Goal: Task Accomplishment & Management: Use online tool/utility

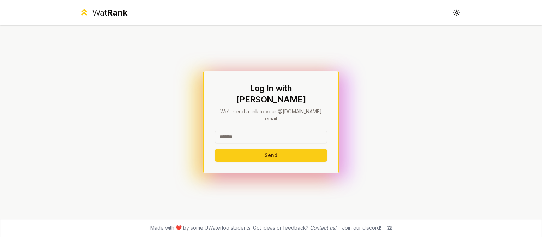
click at [283, 131] on input at bounding box center [271, 137] width 112 height 13
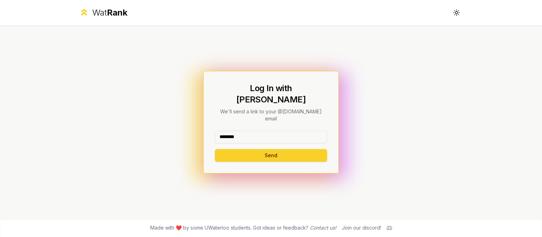
type input "********"
click at [288, 149] on button "Send" at bounding box center [271, 155] width 112 height 13
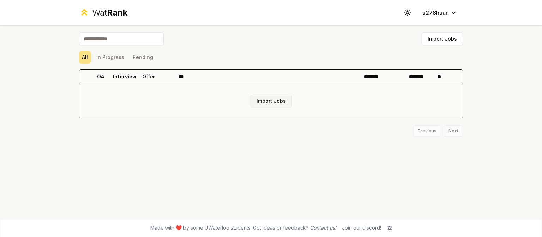
click at [268, 101] on button "Import Jobs" at bounding box center [271, 101] width 41 height 13
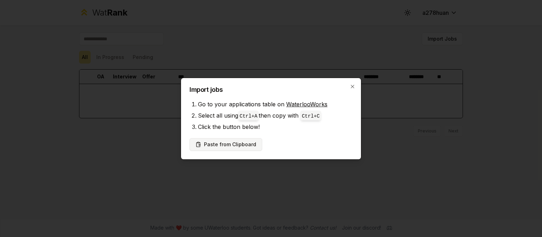
click at [245, 143] on button "Paste from Clipboard" at bounding box center [226, 144] width 73 height 13
click at [287, 127] on li "Click the button below!" at bounding box center [275, 126] width 155 height 11
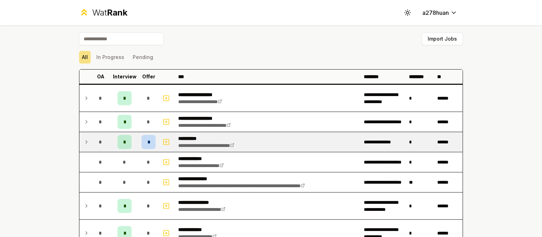
click at [148, 143] on div "*" at bounding box center [149, 142] width 14 height 14
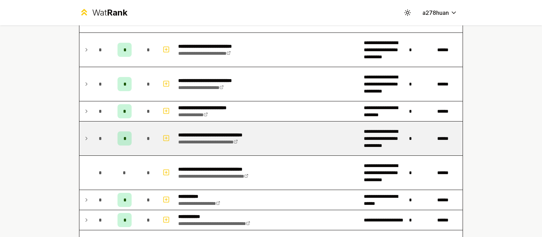
scroll to position [459, 0]
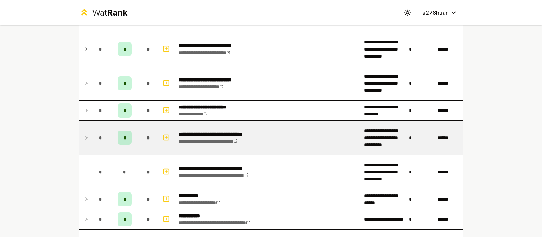
click at [126, 135] on div "*" at bounding box center [125, 138] width 14 height 14
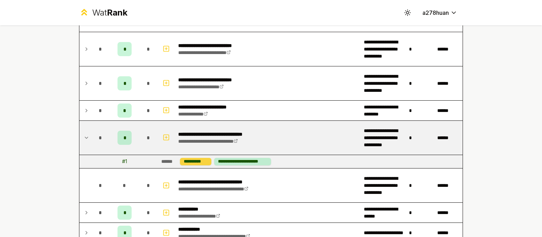
click at [184, 158] on div "**********" at bounding box center [195, 162] width 31 height 8
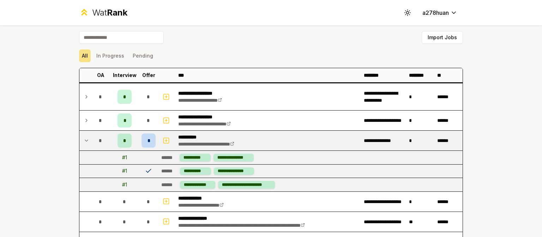
scroll to position [0, 0]
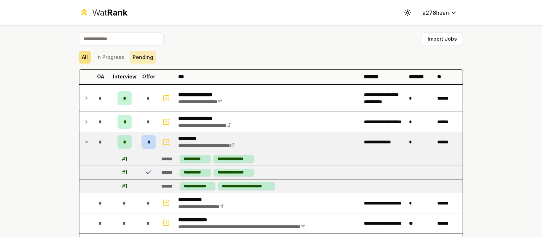
click at [134, 56] on button "Pending" at bounding box center [143, 57] width 26 height 13
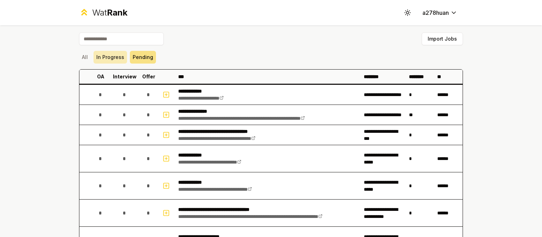
click at [114, 55] on button "In Progress" at bounding box center [111, 57] width 34 height 13
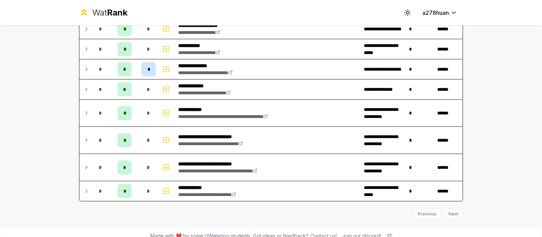
scroll to position [390, 0]
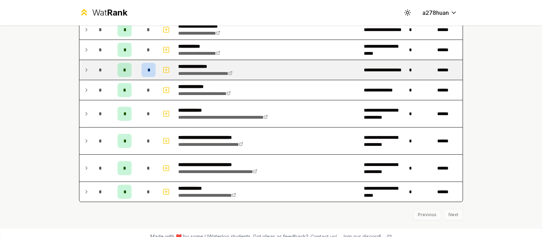
click at [150, 67] on div "*" at bounding box center [149, 70] width 14 height 14
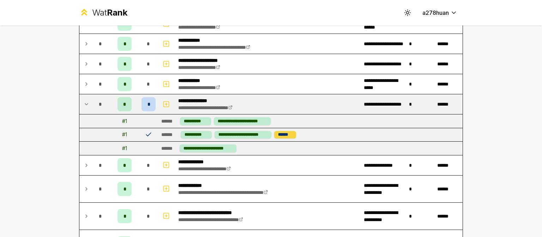
scroll to position [354, 0]
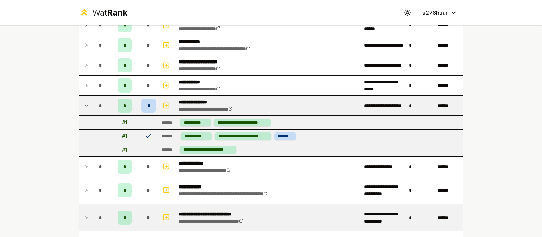
click at [126, 213] on div "*" at bounding box center [125, 217] width 14 height 14
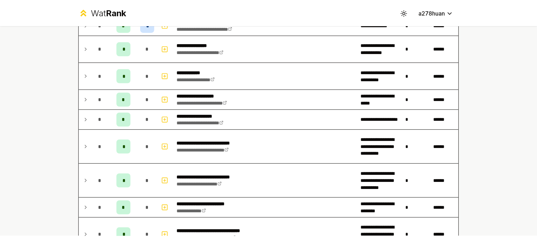
scroll to position [0, 0]
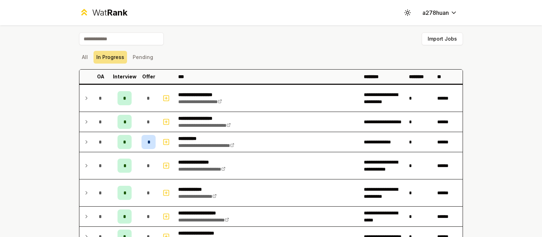
click at [89, 14] on div "Wat Rank" at bounding box center [103, 12] width 48 height 11
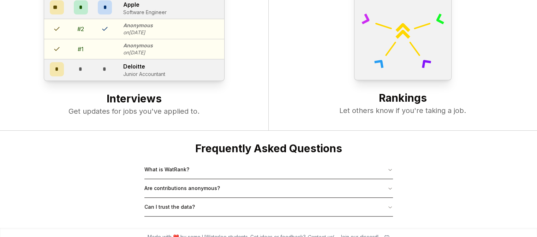
scroll to position [271, 0]
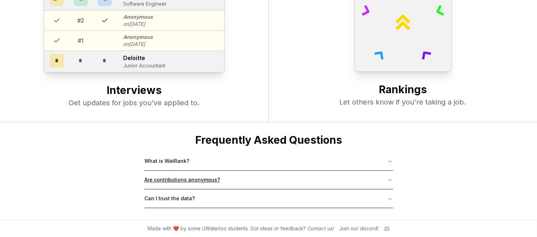
click at [264, 181] on button "Are contributions anonymous?" at bounding box center [268, 179] width 248 height 18
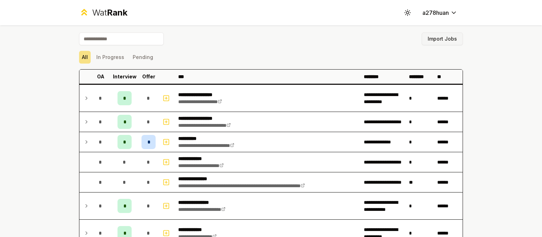
click at [443, 37] on button "Import Jobs" at bounding box center [442, 38] width 41 height 13
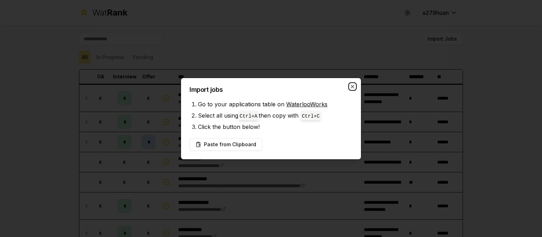
click at [354, 84] on icon "button" at bounding box center [353, 87] width 6 height 6
